Goal: Task Accomplishment & Management: Complete application form

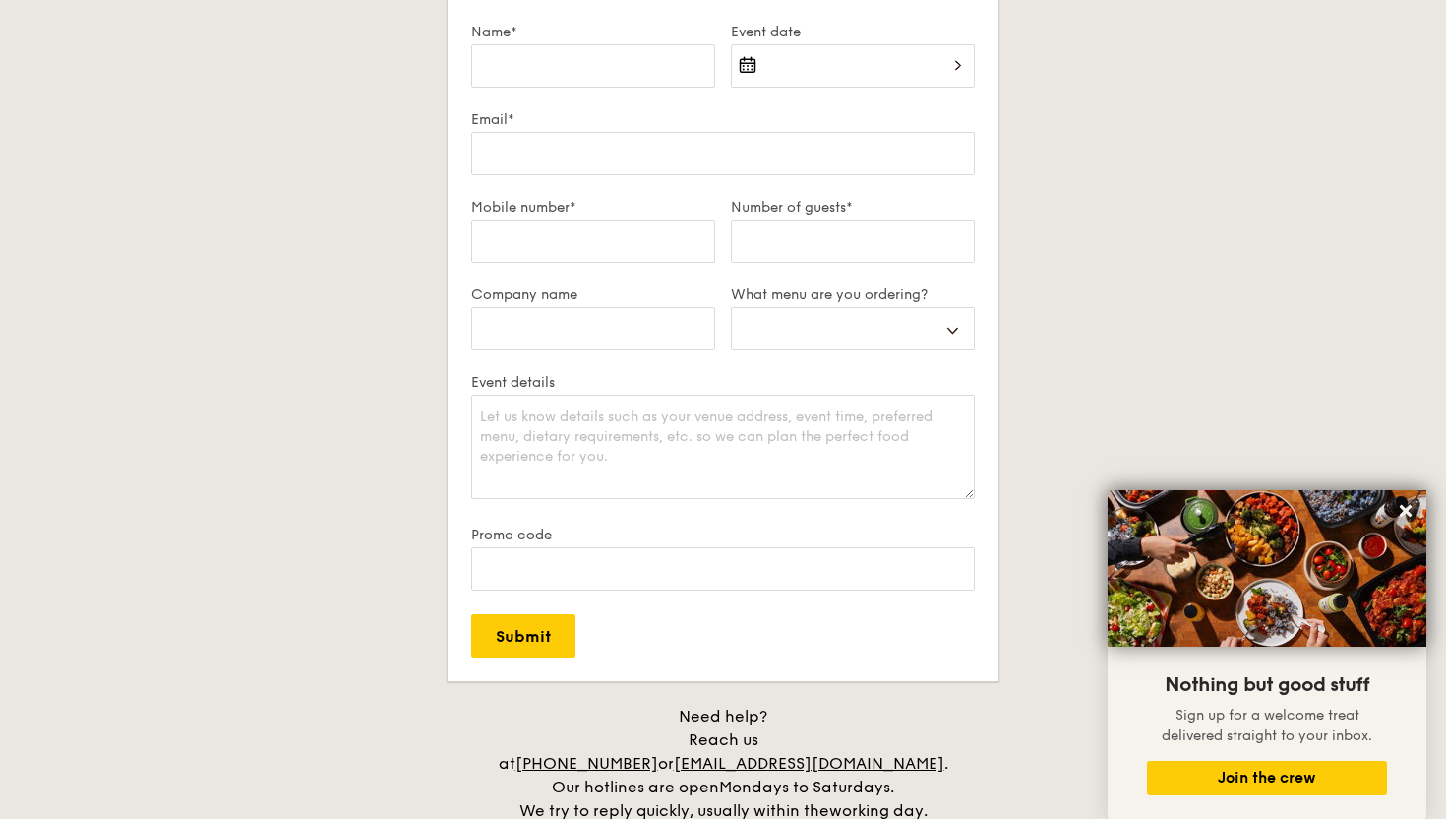
scroll to position [3479, 0]
click at [608, 440] on textarea "Event details" at bounding box center [723, 445] width 504 height 104
click at [669, 570] on input "Promo code" at bounding box center [723, 566] width 504 height 43
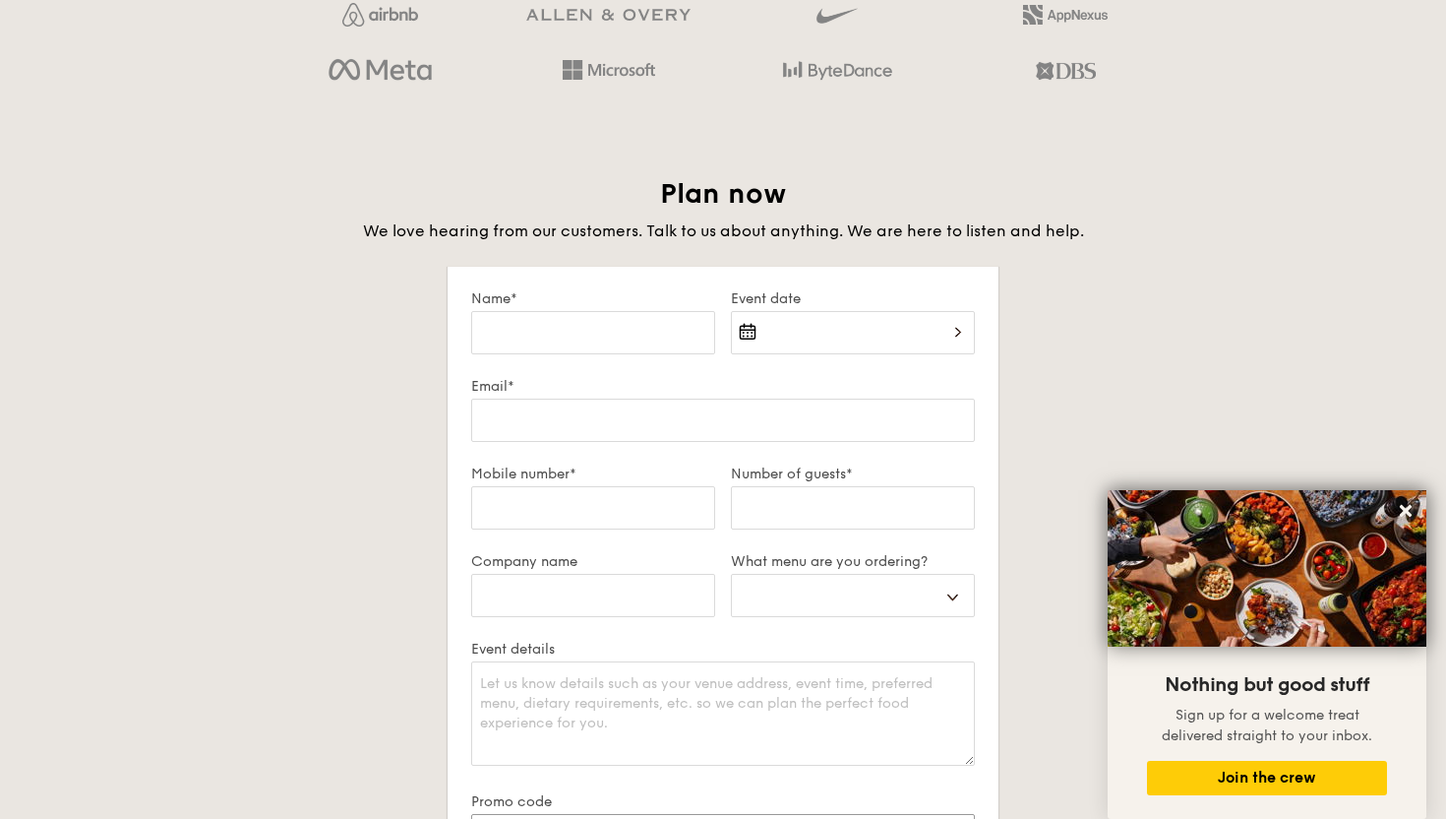
scroll to position [3208, 0]
click at [784, 341] on div at bounding box center [853, 347] width 244 height 67
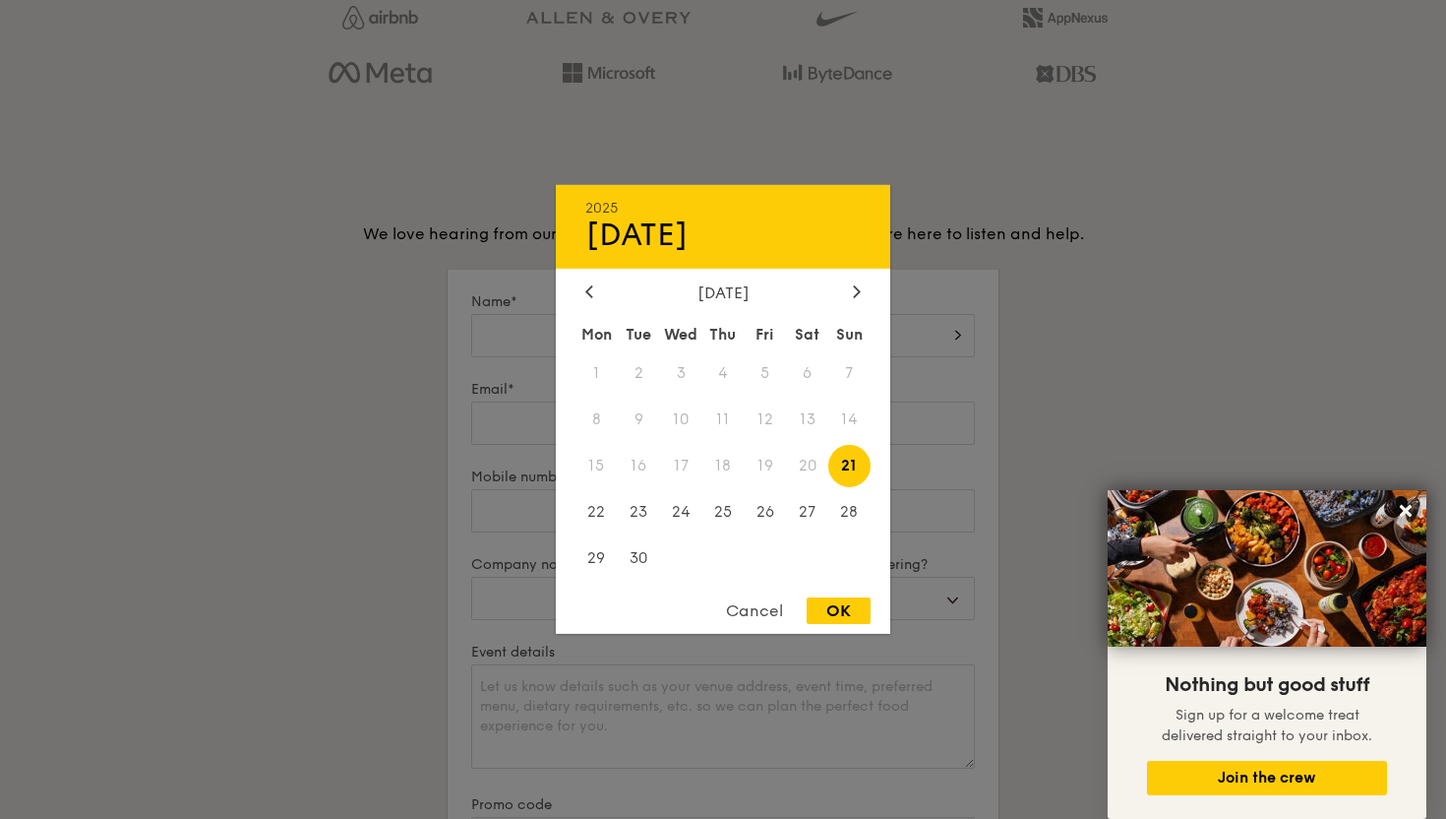
click at [923, 282] on div at bounding box center [723, 409] width 1446 height 819
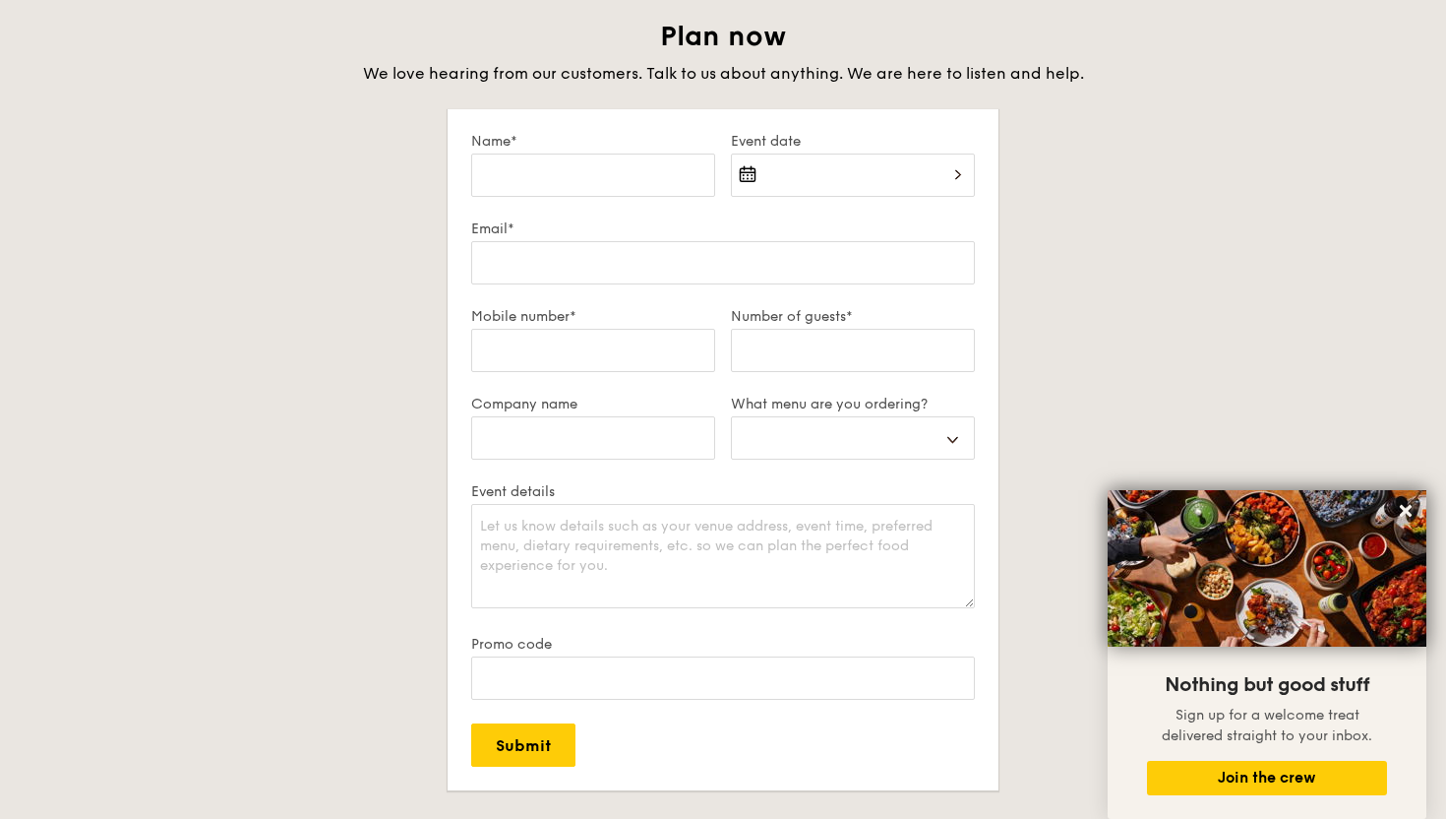
scroll to position [3370, 0]
drag, startPoint x: 857, startPoint y: 475, endPoint x: 857, endPoint y: 460, distance: 14.8
click at [857, 460] on div "Buffet Mini Buffet High Tea Canapés Meal Boxes Wedding" at bounding box center [853, 447] width 244 height 67
click at [853, 418] on select "Buffet Mini Buffet High Tea Canapés Meal Boxes Wedding" at bounding box center [853, 435] width 244 height 43
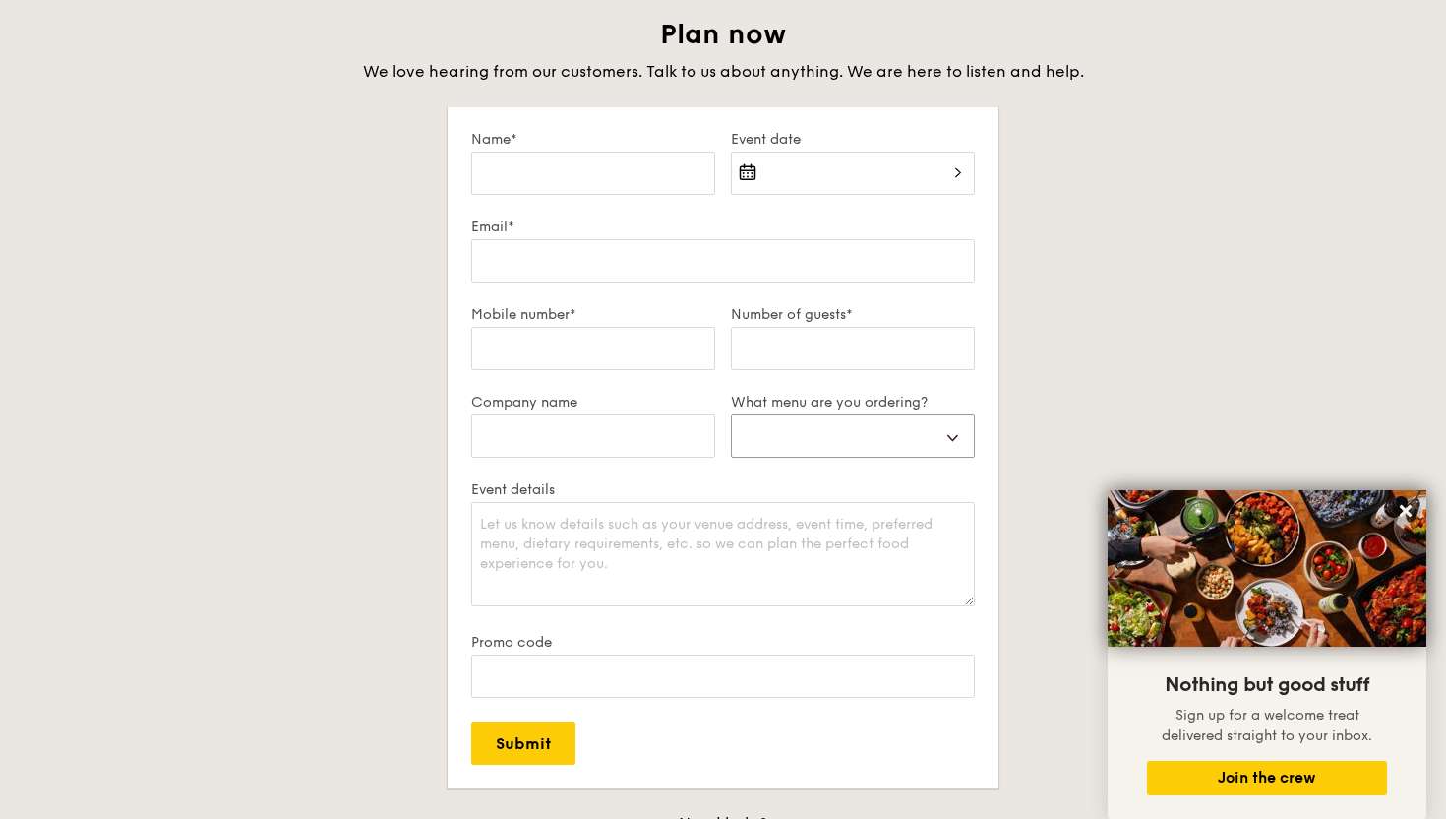
select select "wedding"
click at [731, 414] on select "Buffet Mini Buffet High Tea Canapés Meal Boxes Wedding" at bounding box center [853, 435] width 244 height 43
click at [756, 354] on input "Number of guests*" at bounding box center [853, 348] width 244 height 43
type input "E"
type input "~250 (TBC)"
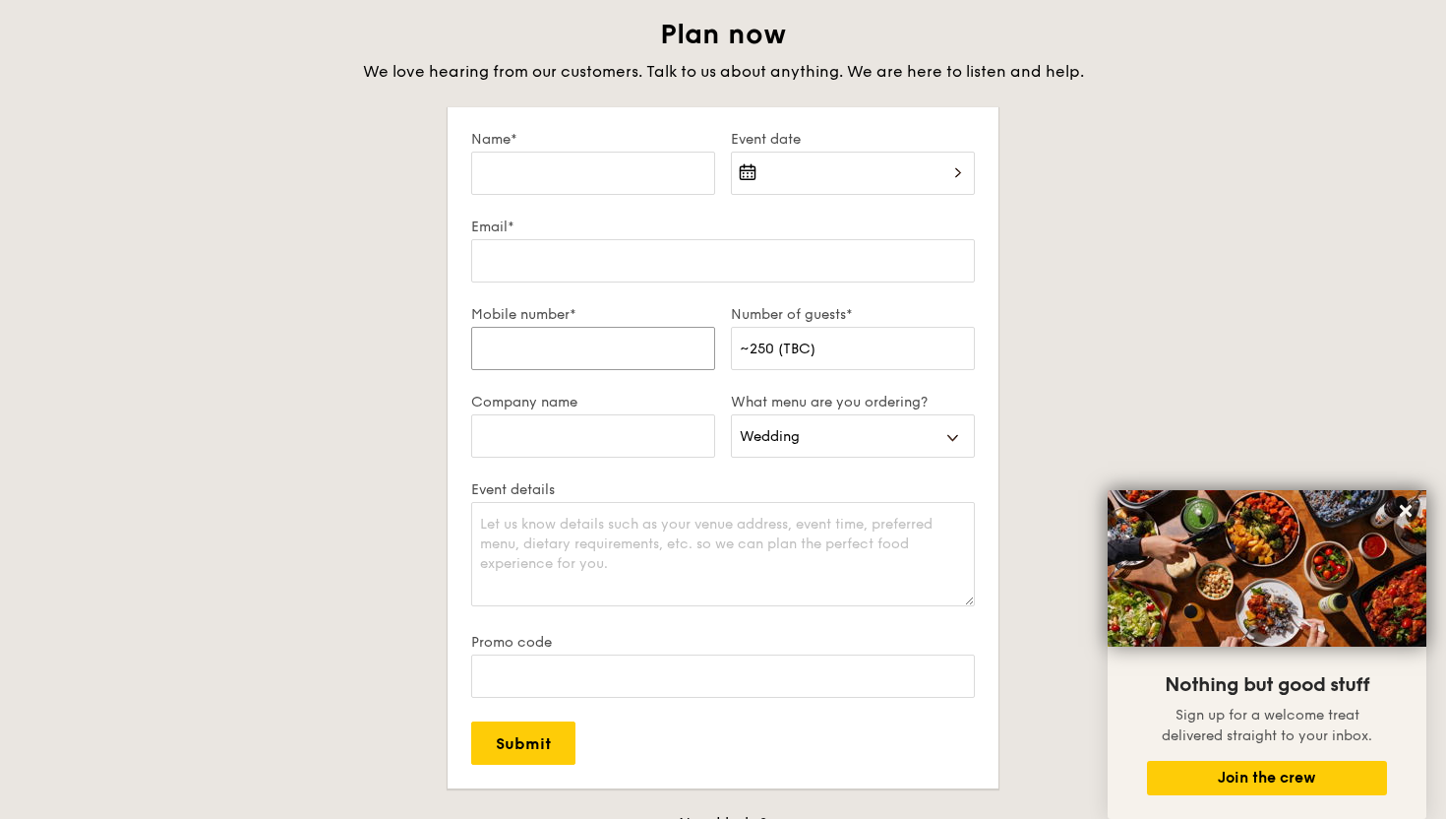
click at [532, 345] on input "Mobile number*" at bounding box center [593, 348] width 244 height 43
type input "89050325"
click at [525, 187] on input "Name*" at bounding box center [593, 173] width 244 height 43
type input "[PERSON_NAME]"
click at [512, 255] on input "Email*" at bounding box center [723, 260] width 504 height 43
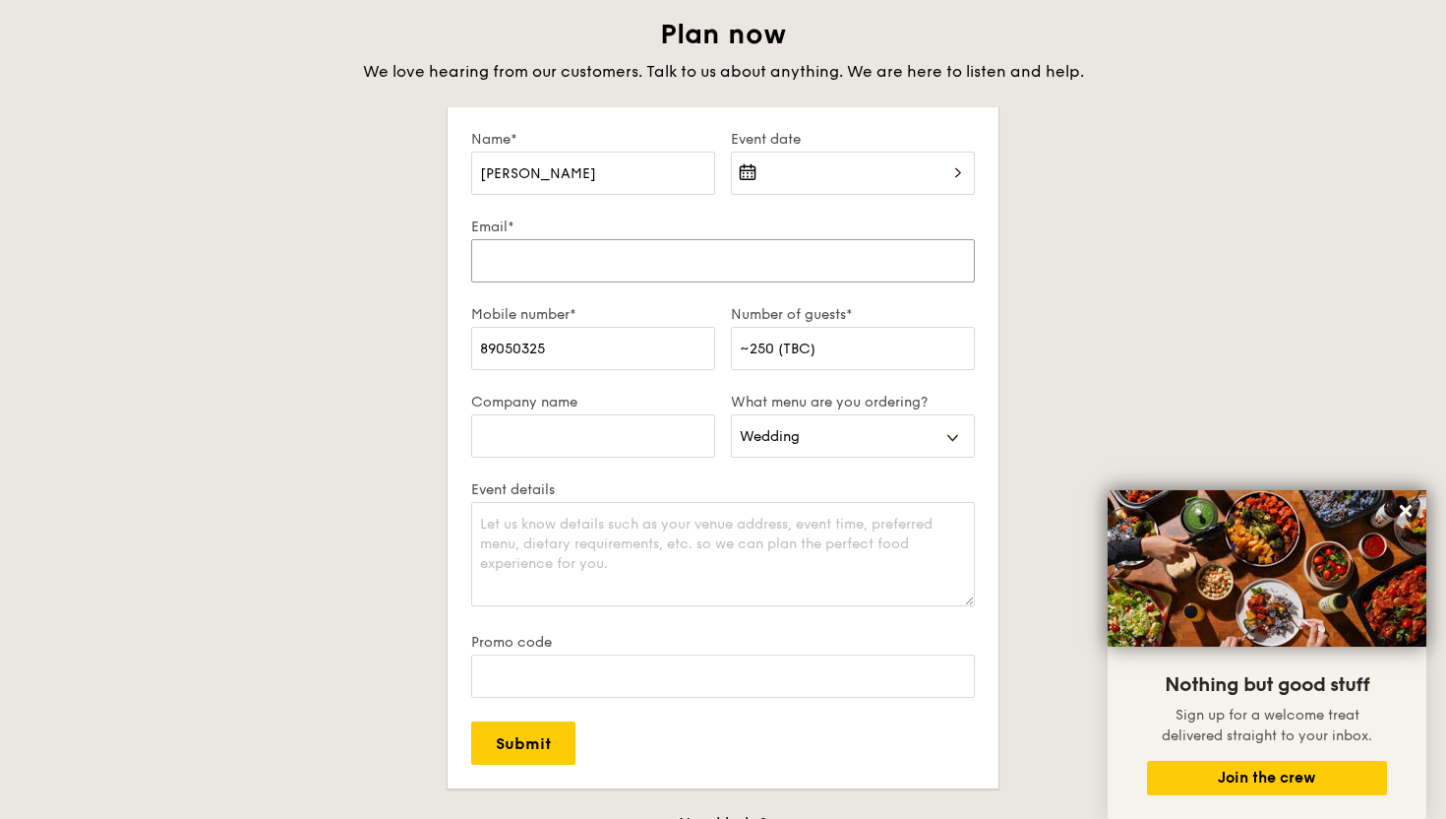
click at [512, 255] on input "Email*" at bounding box center [723, 260] width 504 height 43
type input "[EMAIL_ADDRESS][DOMAIN_NAME]"
click at [747, 177] on div at bounding box center [853, 185] width 244 height 67
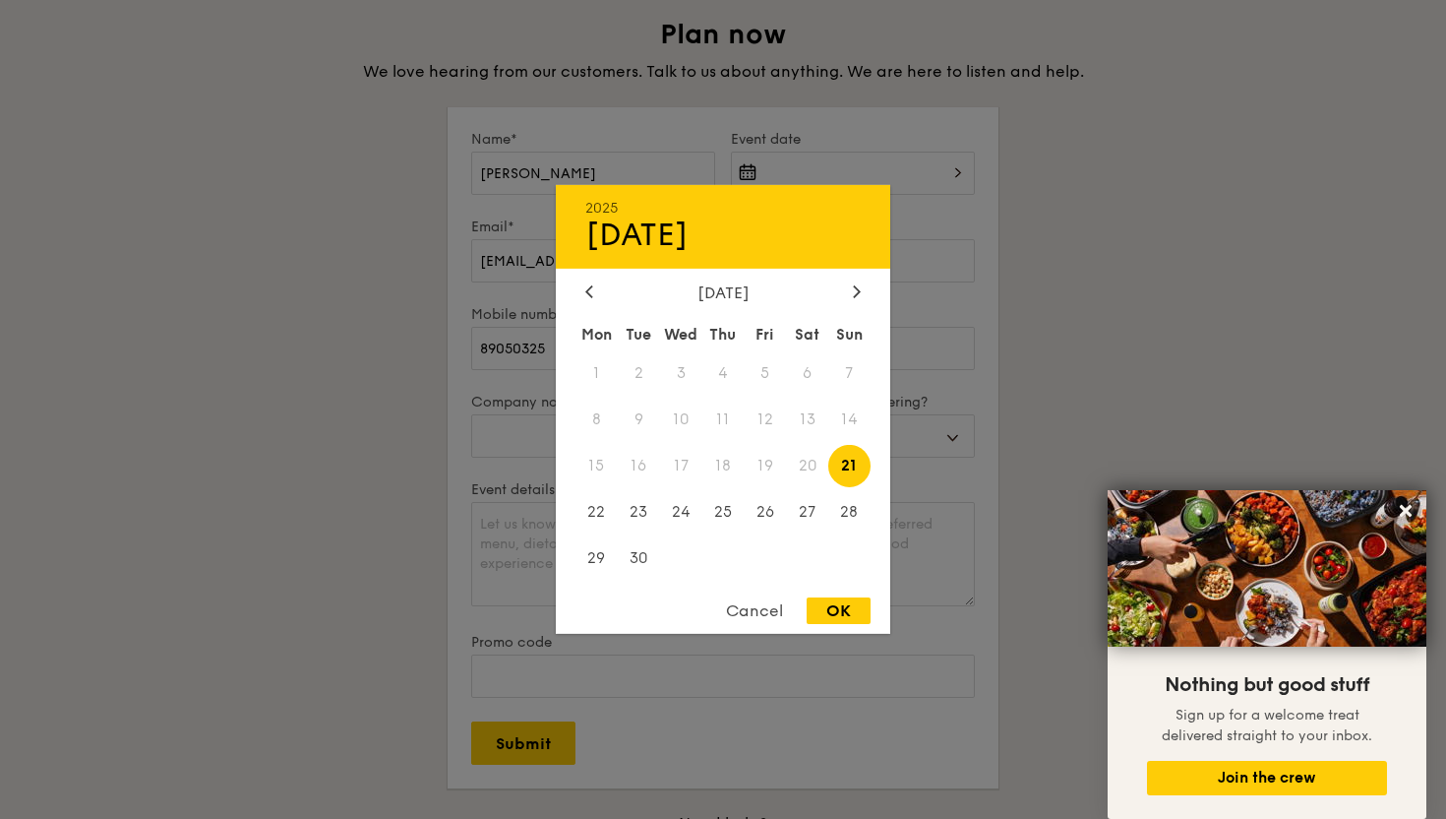
click at [680, 305] on div "[DATE] Mon Tue Wed Thu Fri Sat Sun 1 2 3 4 5 6 7 8 9 10 11 12 13 14 15 16 17 18…" at bounding box center [723, 432] width 335 height 299
click at [606, 223] on div "[DATE]" at bounding box center [722, 234] width 275 height 37
click at [858, 299] on div at bounding box center [857, 292] width 18 height 19
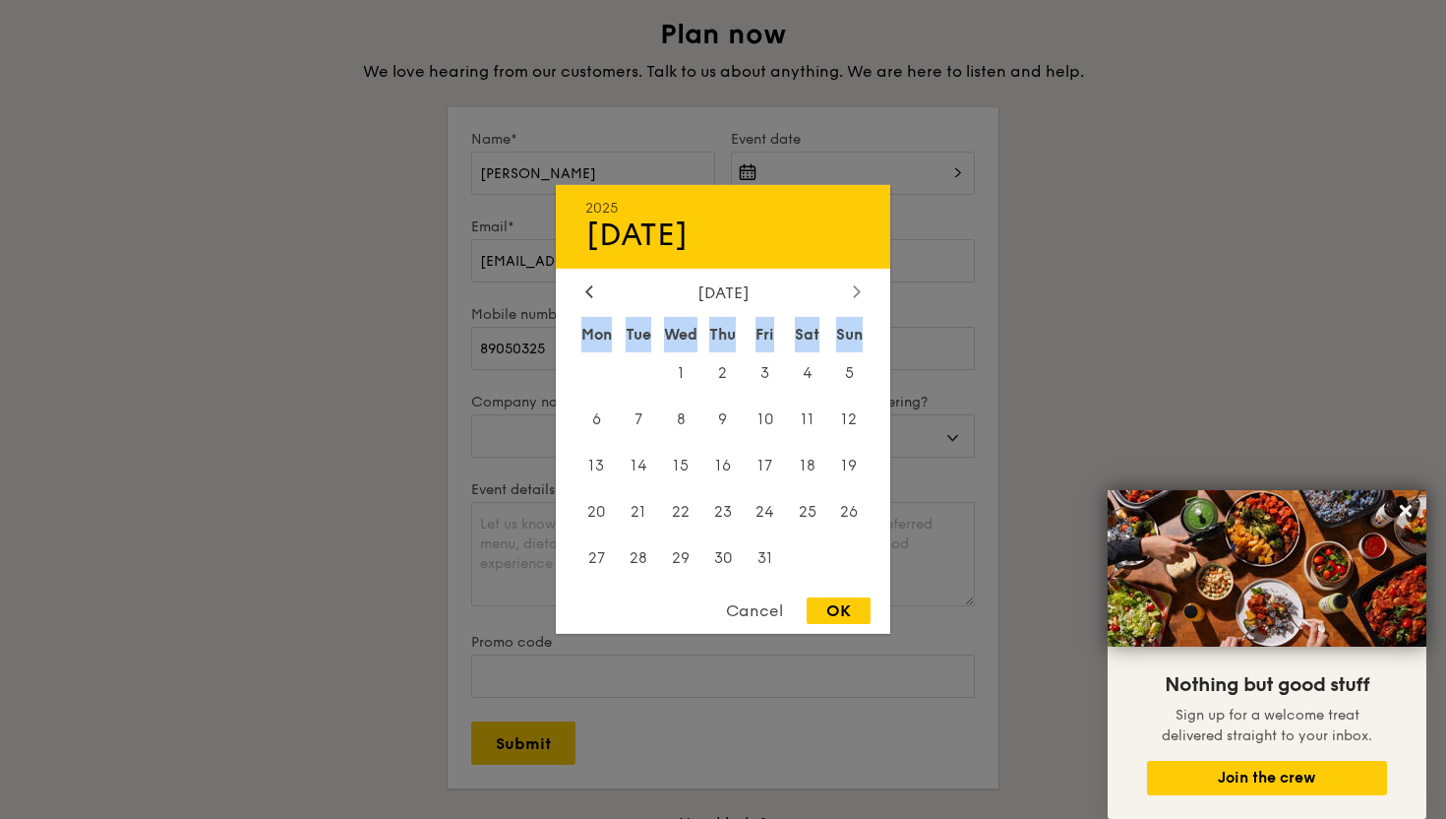
click at [858, 299] on div at bounding box center [857, 292] width 18 height 19
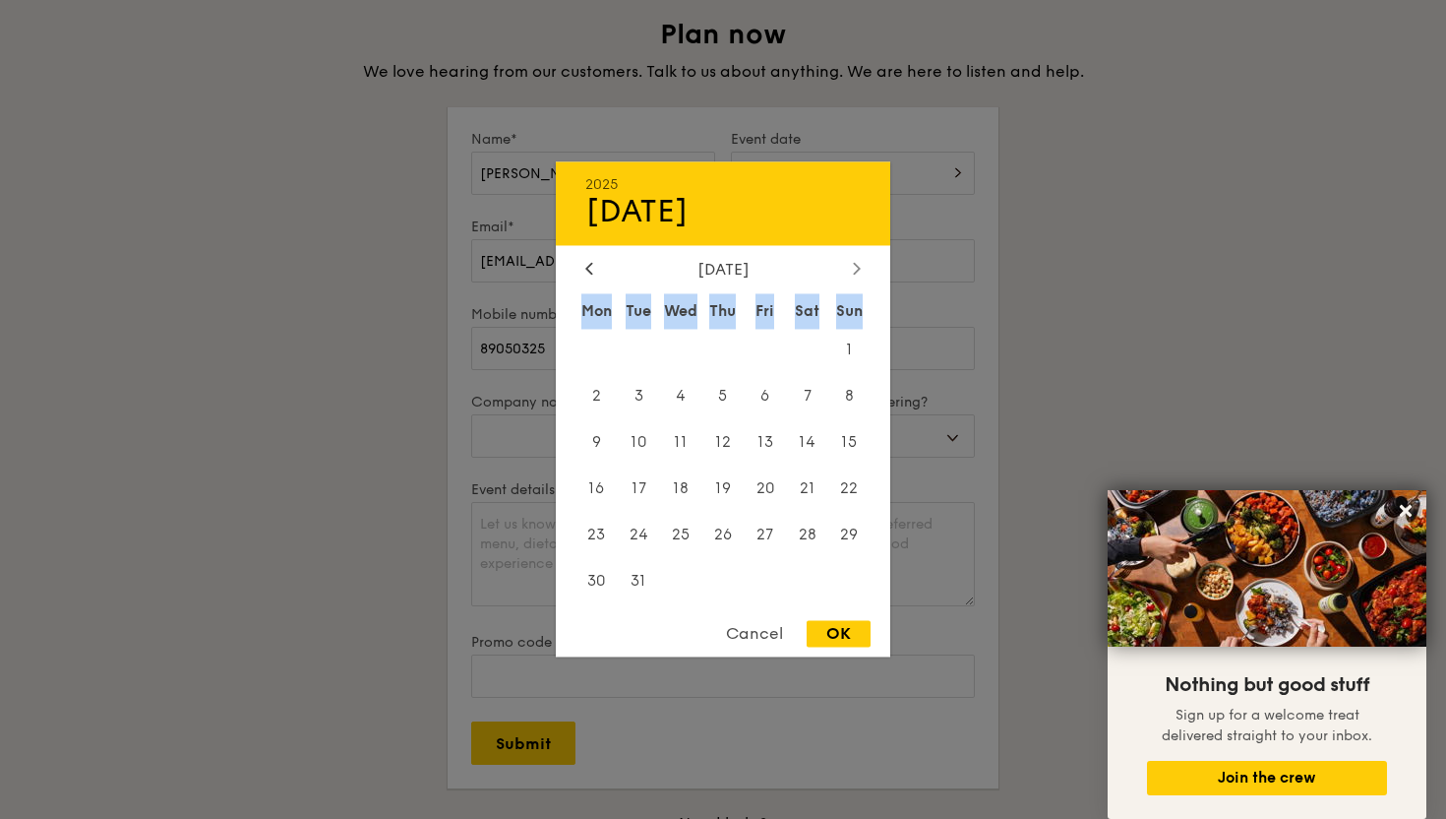
click at [858, 299] on div "Sun" at bounding box center [849, 310] width 42 height 35
click at [853, 267] on icon at bounding box center [857, 268] width 8 height 13
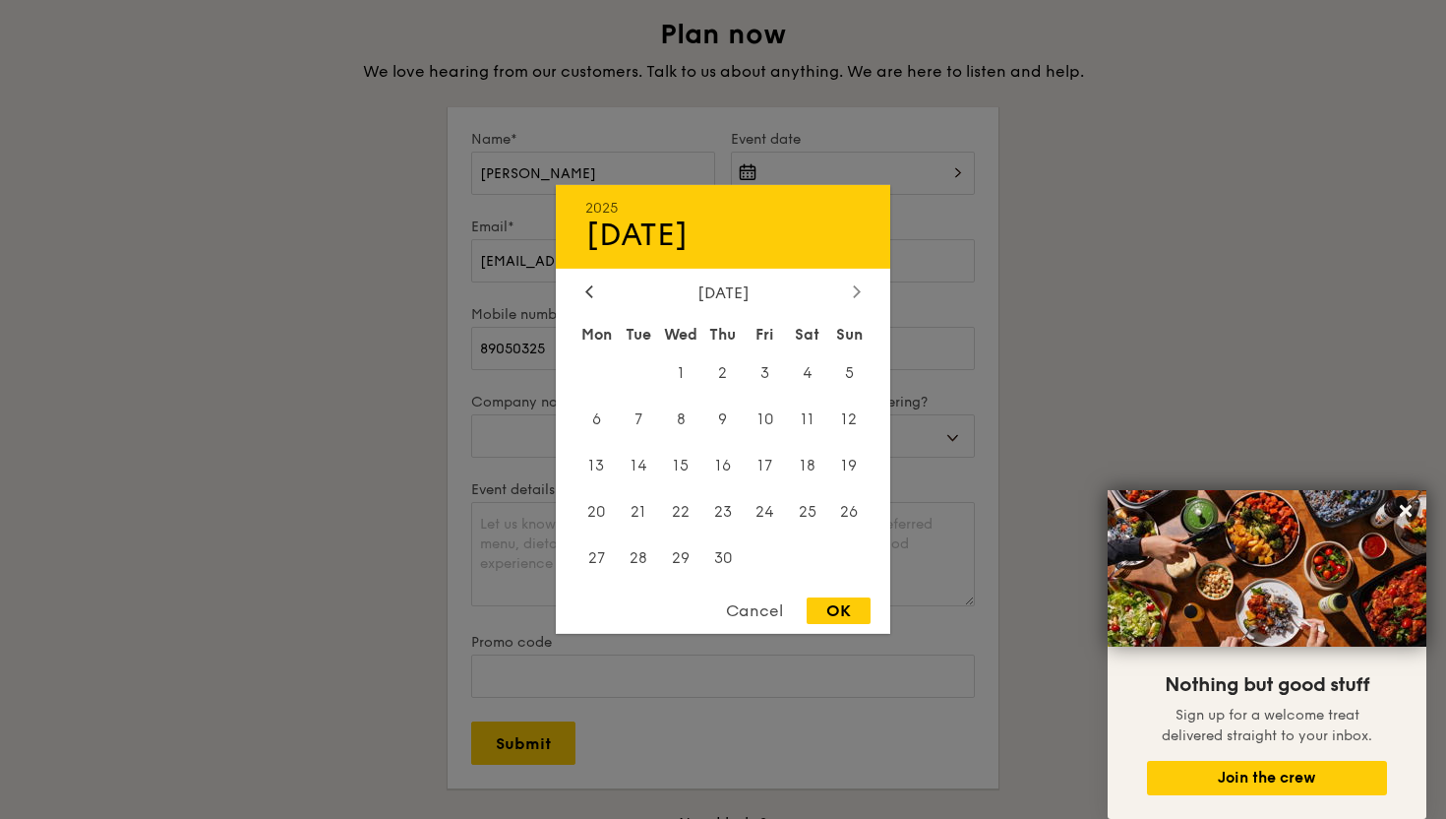
click at [852, 292] on div at bounding box center [857, 292] width 18 height 19
click at [814, 556] on span "30" at bounding box center [807, 557] width 42 height 42
click at [838, 609] on div "OK" at bounding box center [839, 610] width 64 height 27
type input "[DATE]"
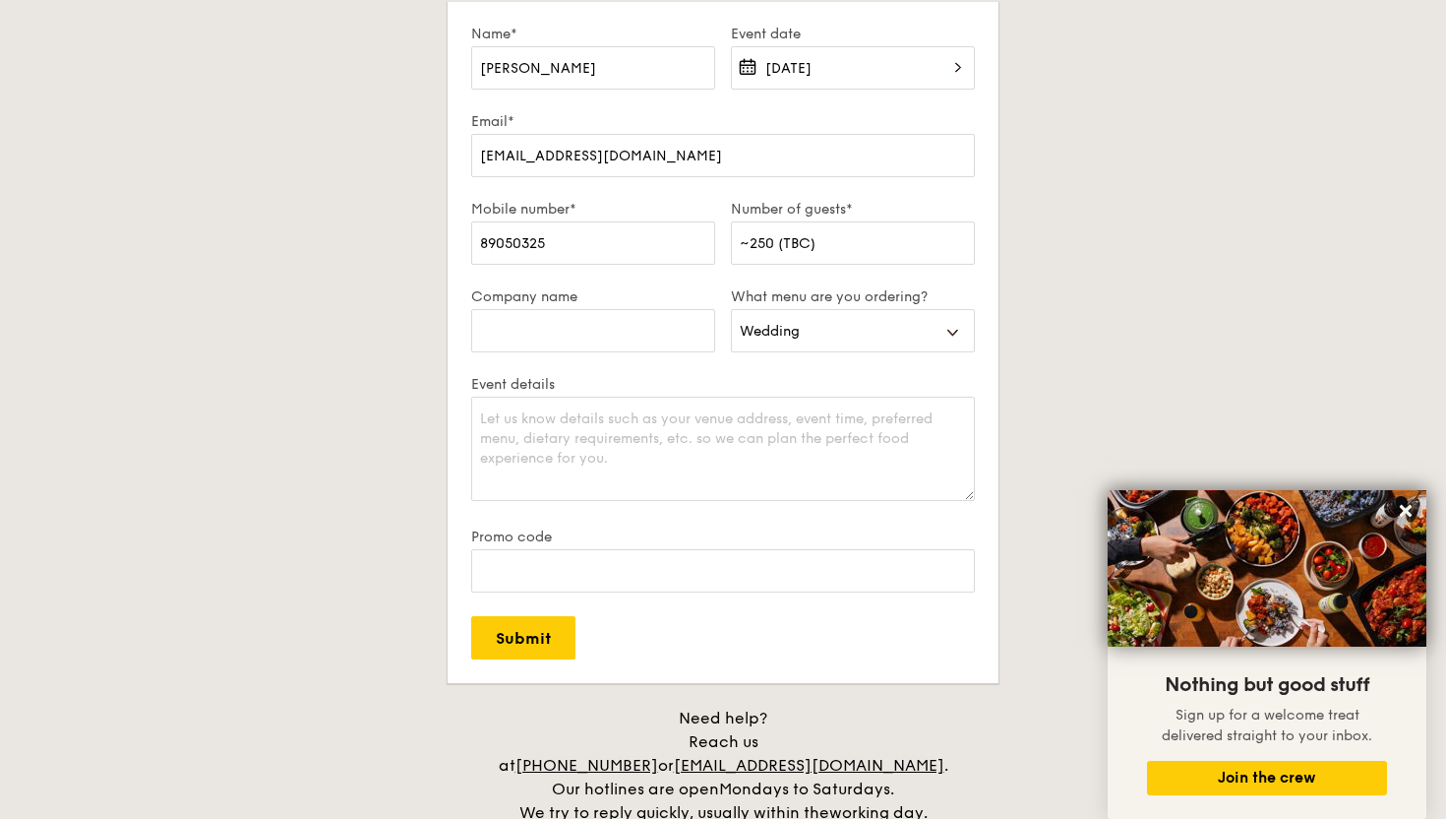
scroll to position [3478, 0]
click at [631, 441] on textarea "Event details" at bounding box center [723, 446] width 504 height 104
click at [590, 578] on input "Promo code" at bounding box center [723, 567] width 504 height 43
click at [679, 536] on label "Promo code" at bounding box center [723, 533] width 504 height 17
click at [679, 546] on input "Promo code" at bounding box center [723, 567] width 504 height 43
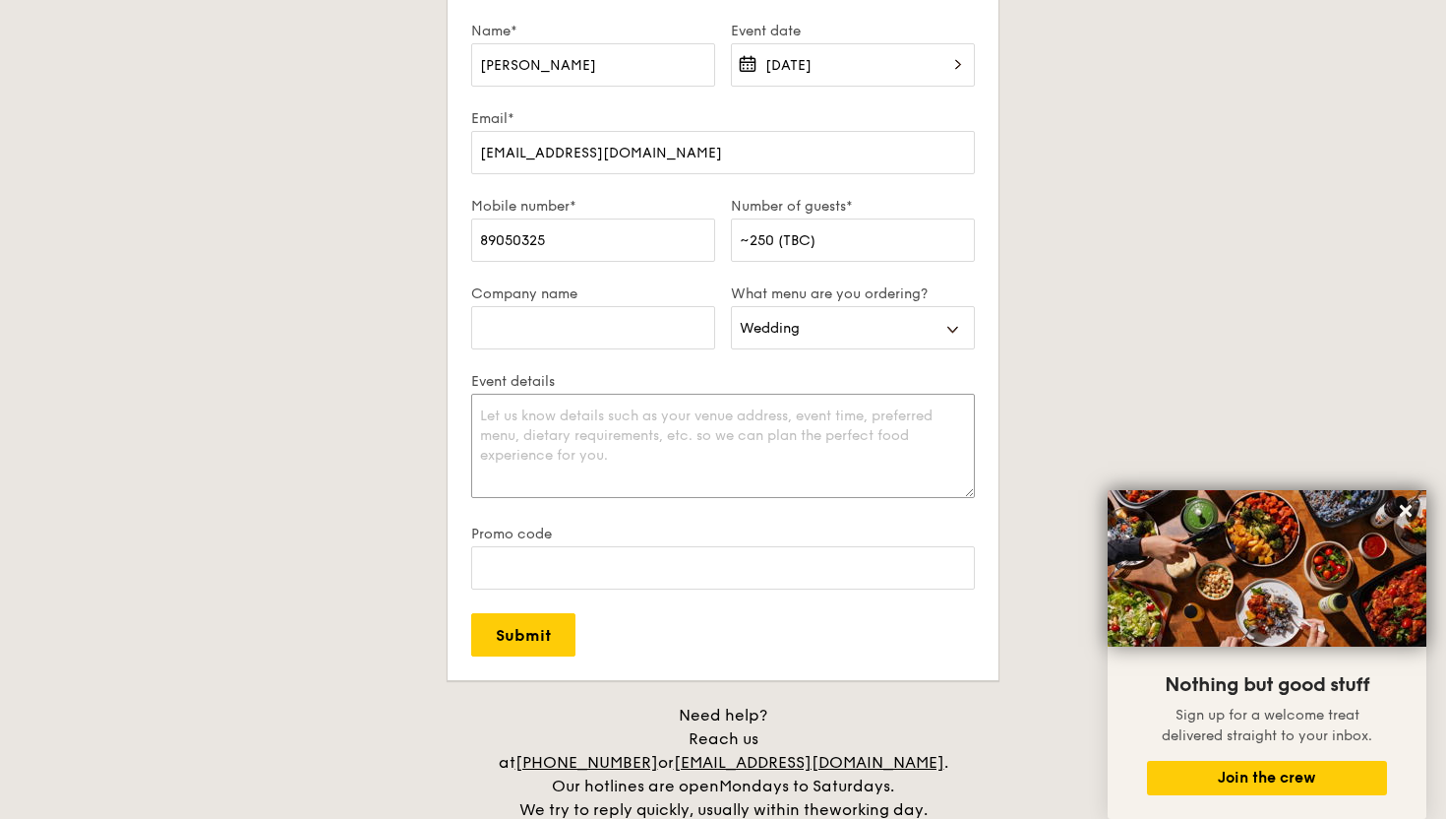
click at [557, 475] on textarea "Event details" at bounding box center [723, 446] width 504 height 104
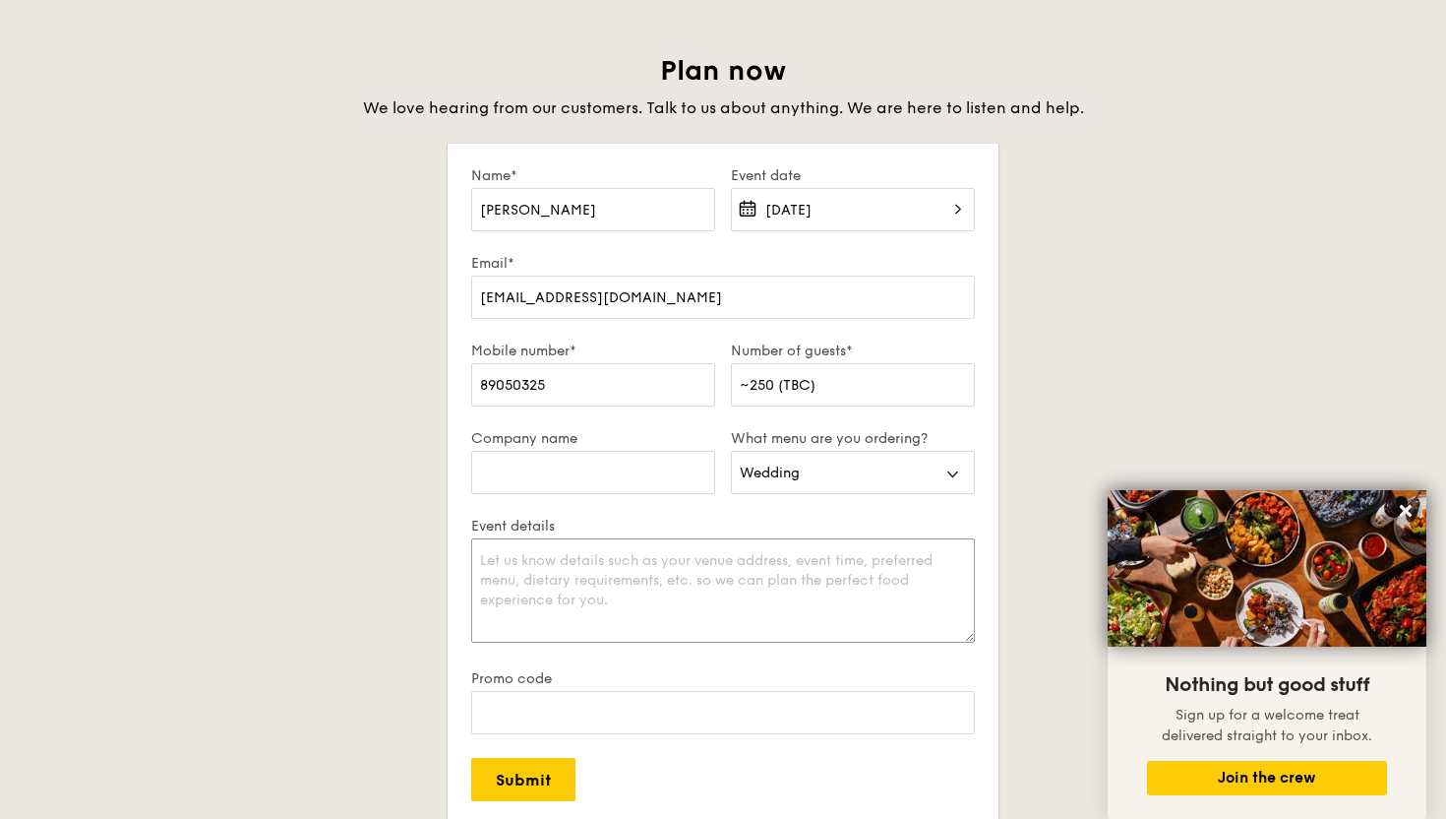
scroll to position [3333, 0]
type textarea "Hello! We are"
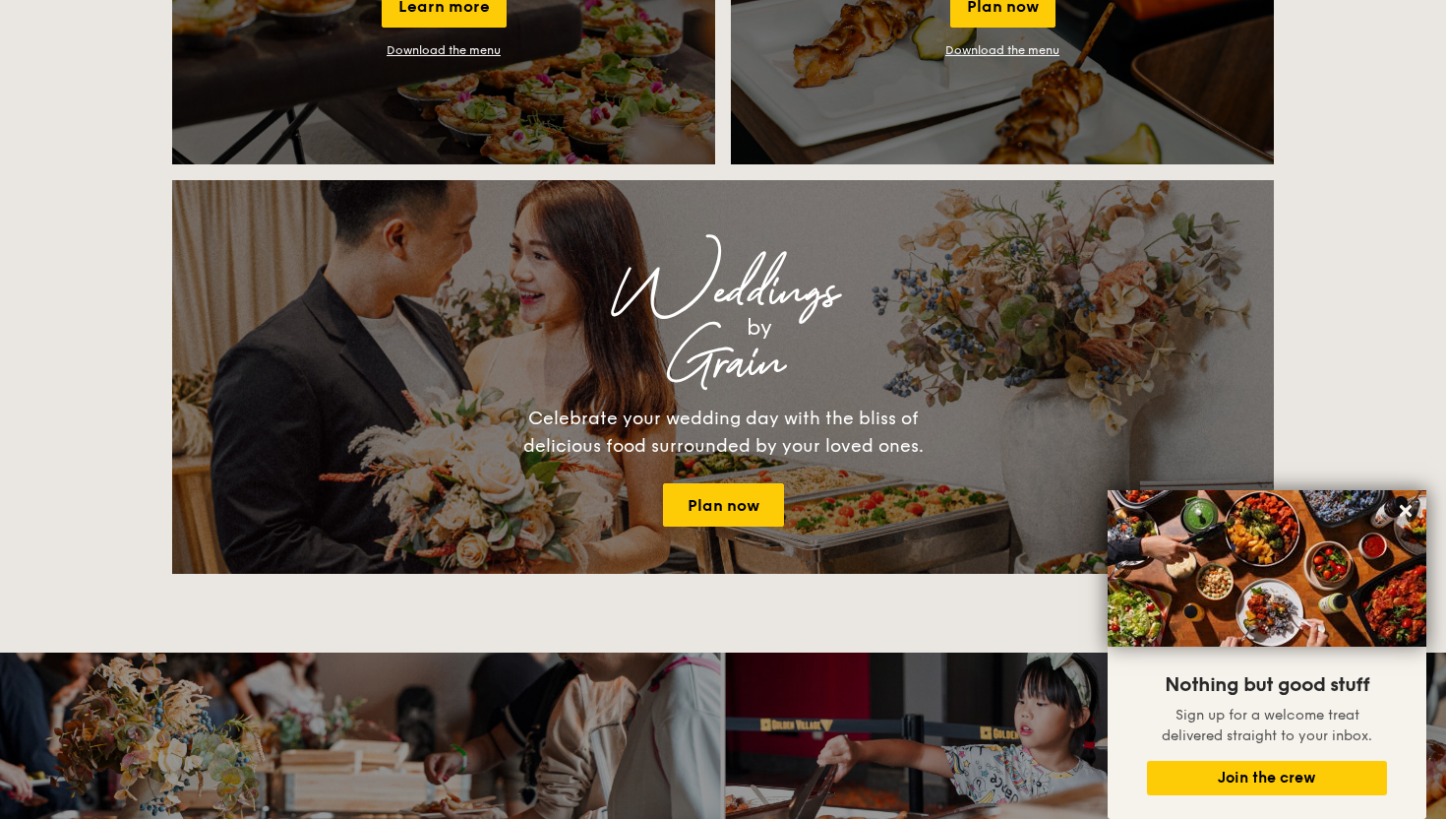
scroll to position [2105, 0]
